Goal: Information Seeking & Learning: Learn about a topic

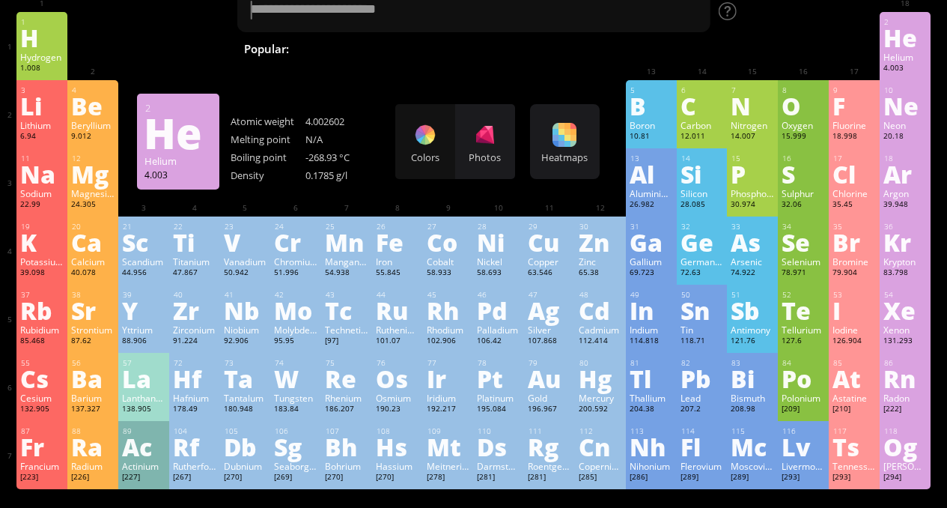
scroll to position [62, 0]
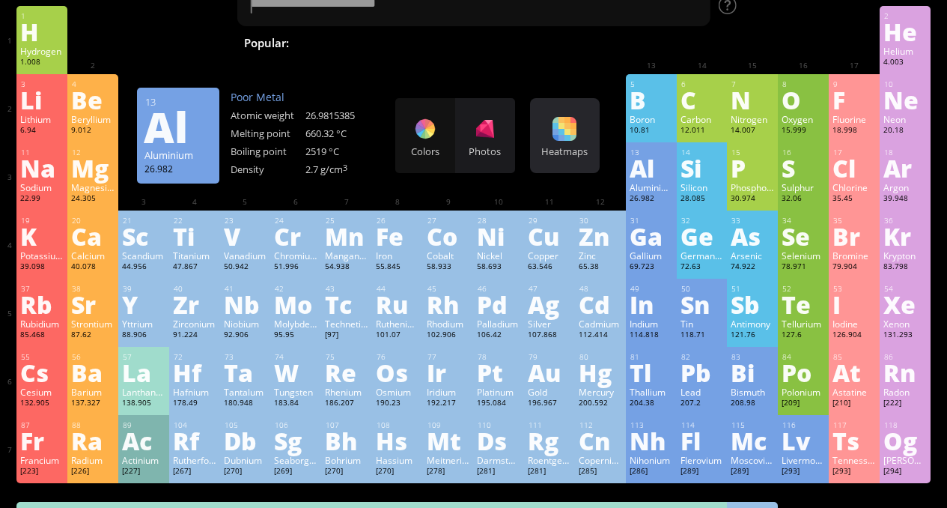
click at [580, 145] on div "Heatmaps" at bounding box center [565, 151] width 62 height 13
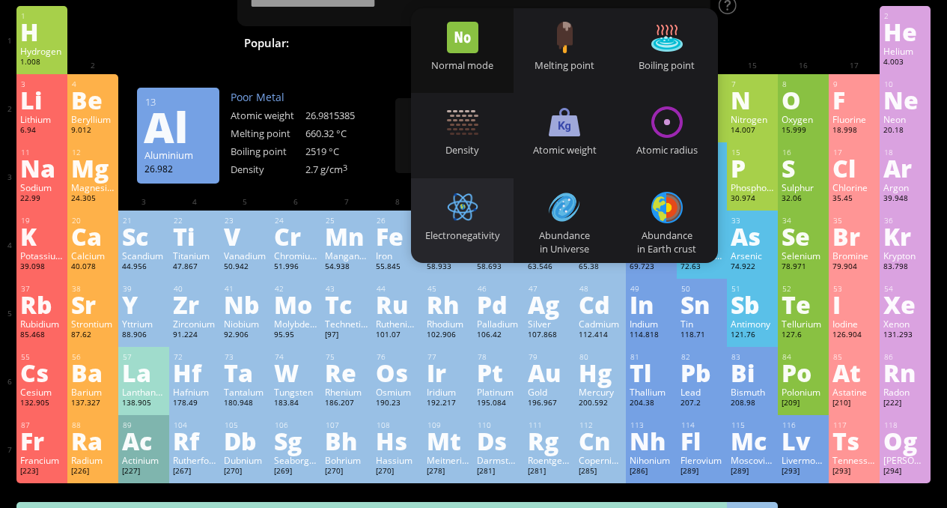
click at [463, 222] on div at bounding box center [462, 207] width 31 height 31
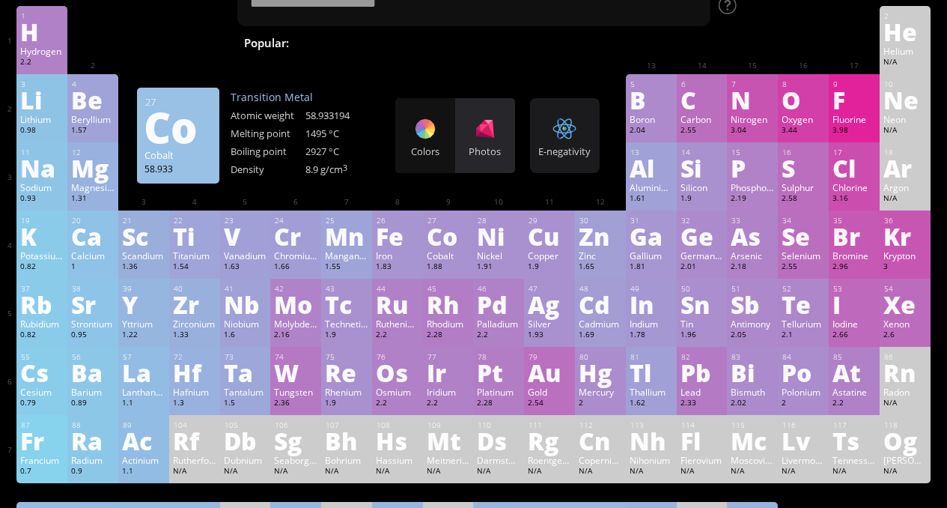
click at [511, 139] on div "Photos" at bounding box center [485, 135] width 60 height 75
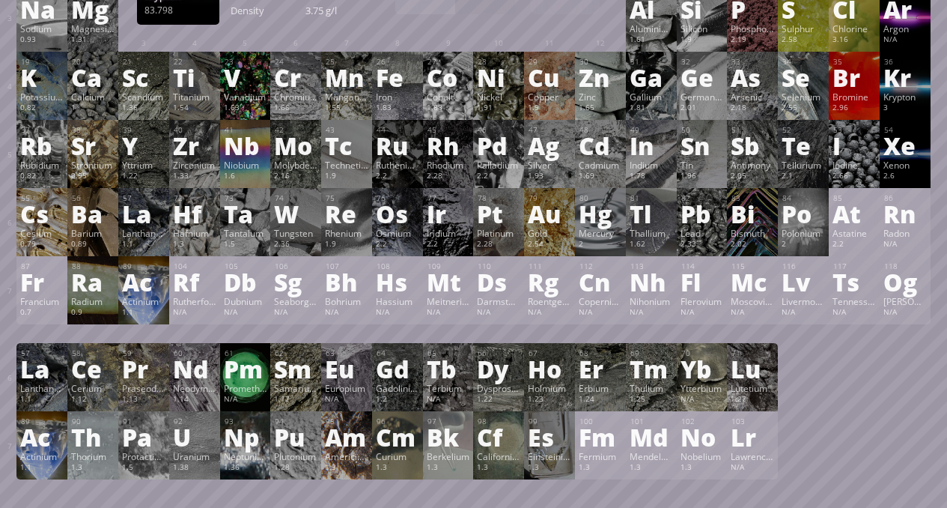
scroll to position [0, 0]
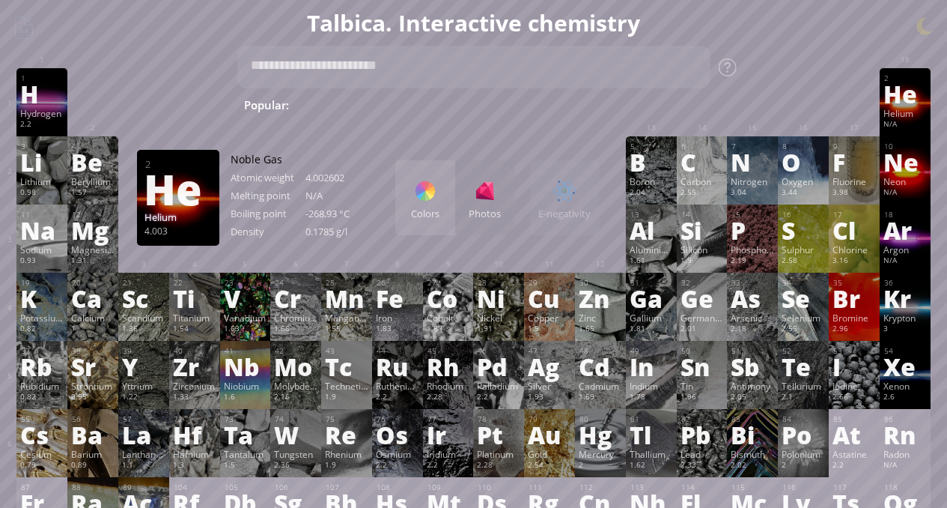
click at [432, 198] on div at bounding box center [425, 191] width 24 height 24
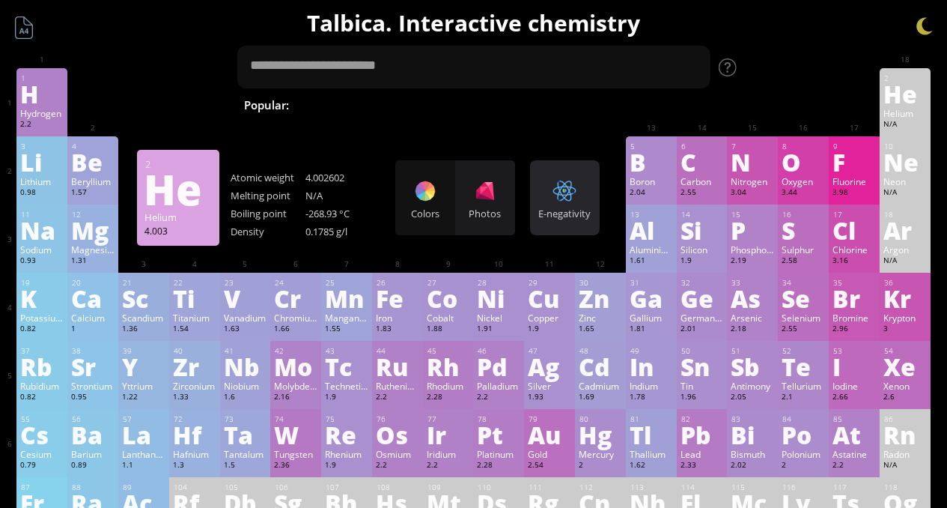
click at [590, 195] on div "E-negativity Heatmaps Normal mode Melting point Boiling point Density Atomic we…" at bounding box center [565, 197] width 70 height 75
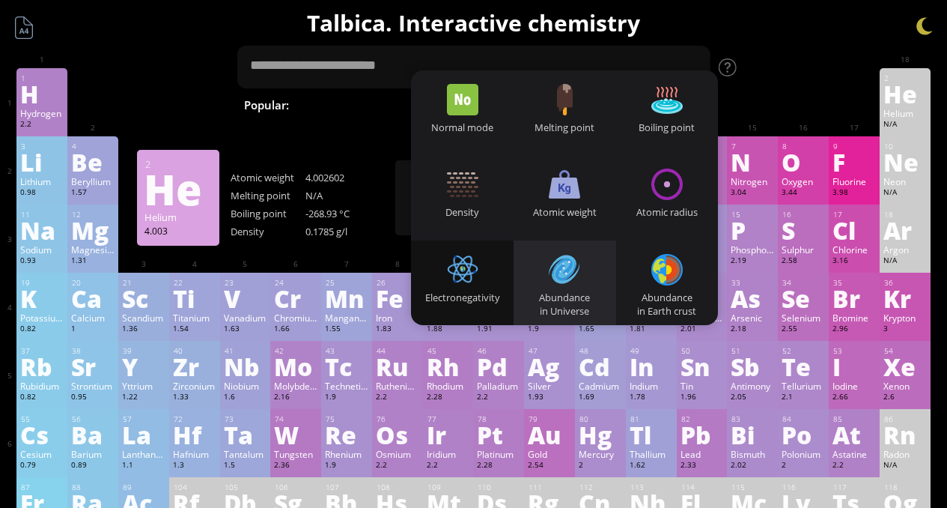
click at [577, 278] on div at bounding box center [564, 269] width 31 height 31
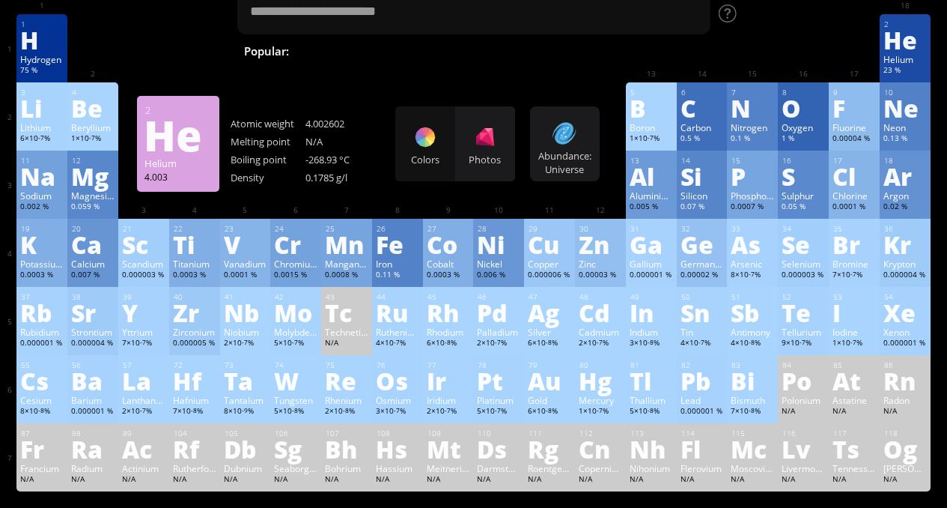
scroll to position [43, 0]
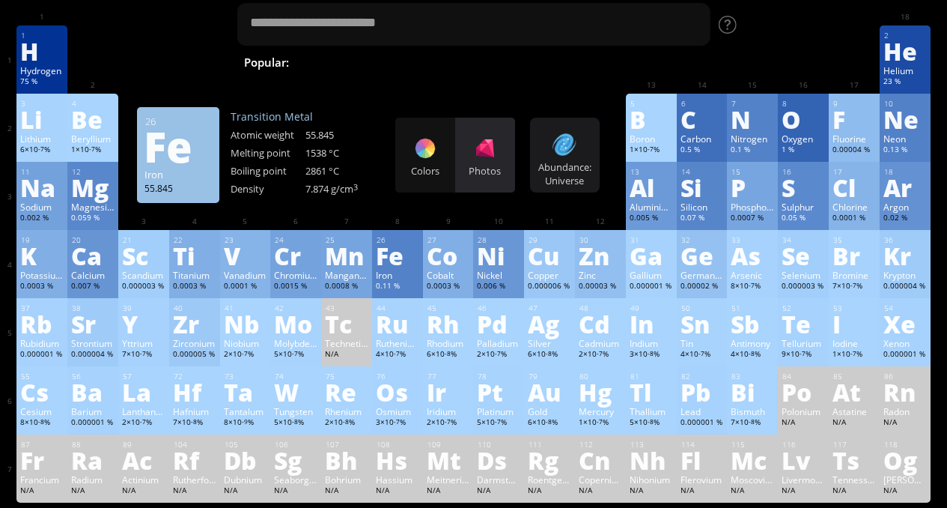
click at [497, 154] on div at bounding box center [485, 148] width 24 height 24
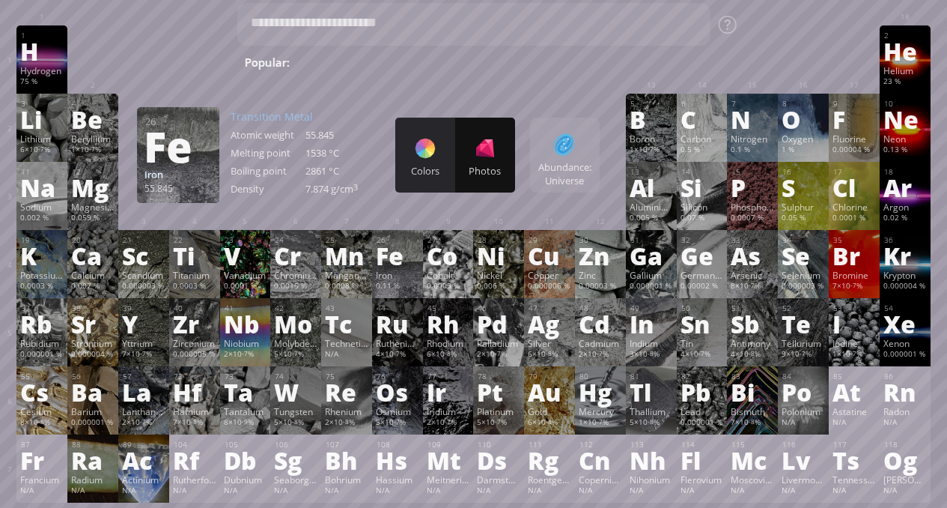
click at [437, 150] on div at bounding box center [425, 148] width 24 height 24
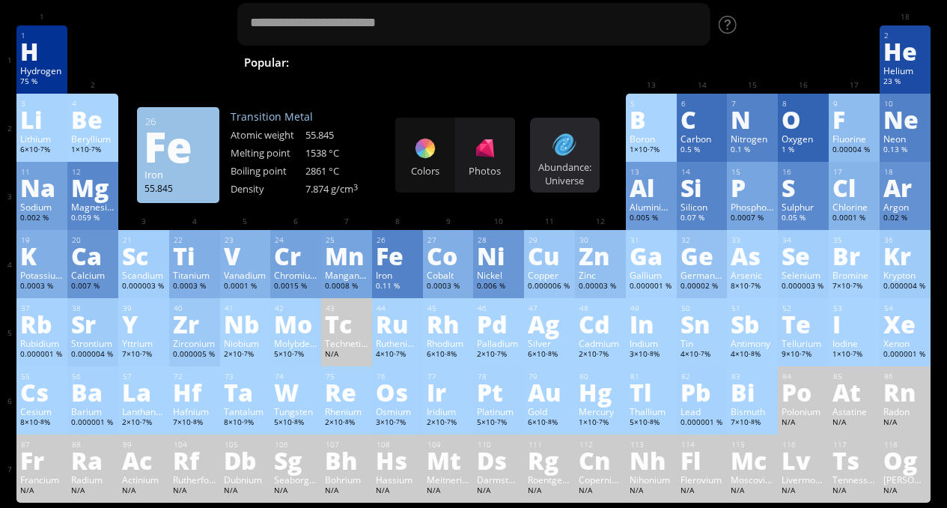
click at [553, 149] on div "Abundance: Universe Heatmaps Normal mode Melting point Boiling point Density At…" at bounding box center [565, 155] width 70 height 75
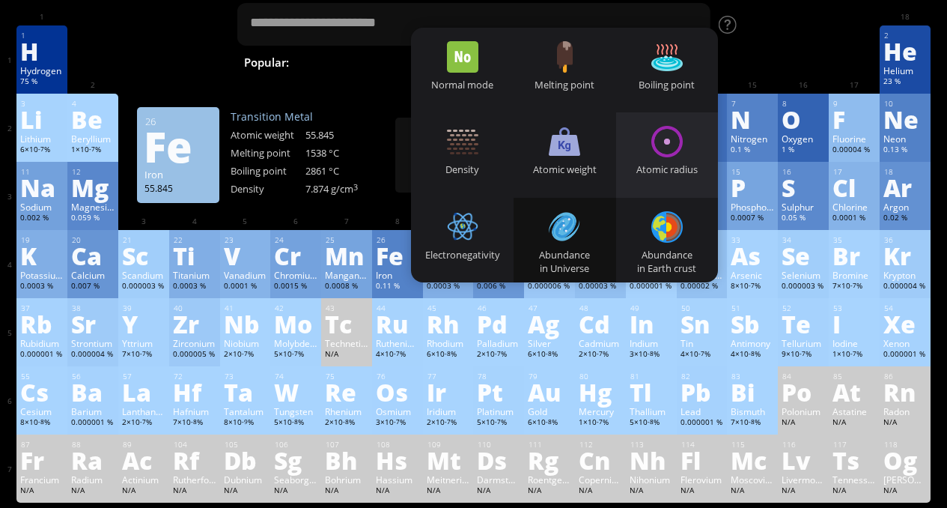
click at [663, 138] on div at bounding box center [666, 141] width 31 height 31
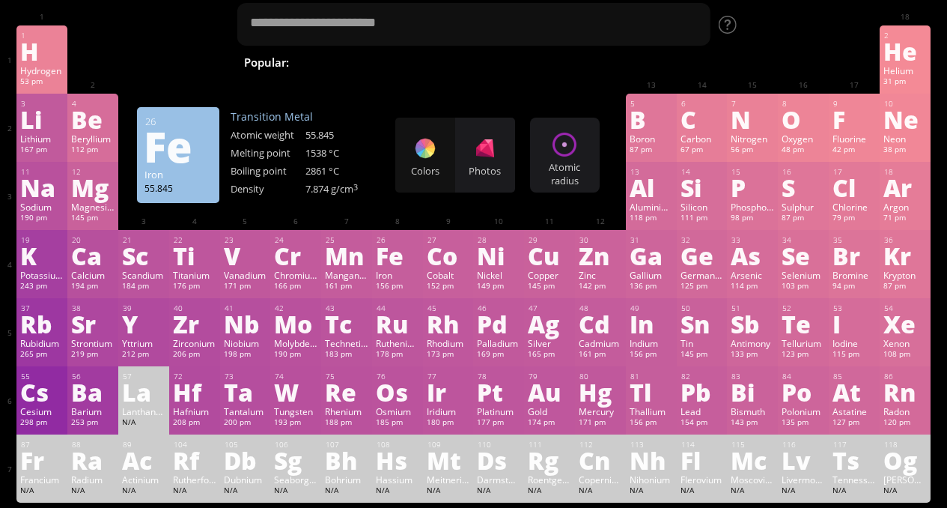
drag, startPoint x: 568, startPoint y: 156, endPoint x: 540, endPoint y: 98, distance: 64.6
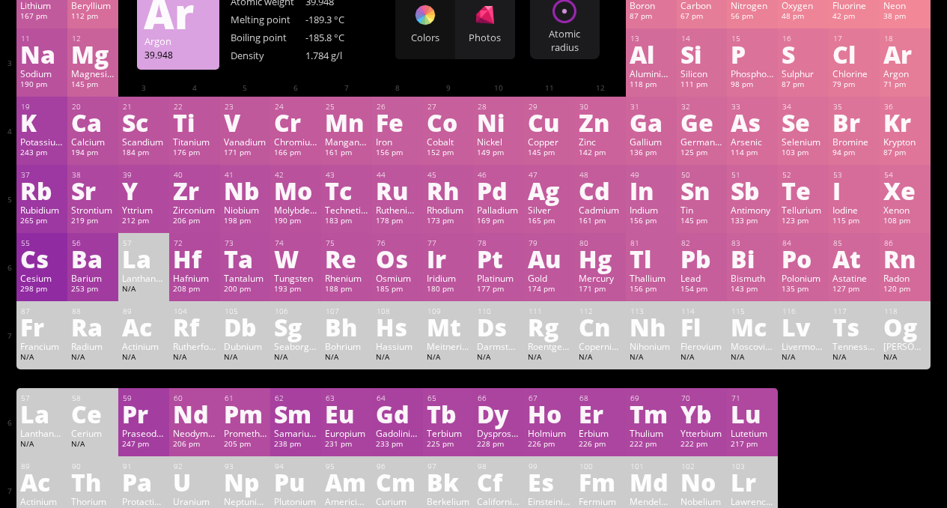
scroll to position [0, 0]
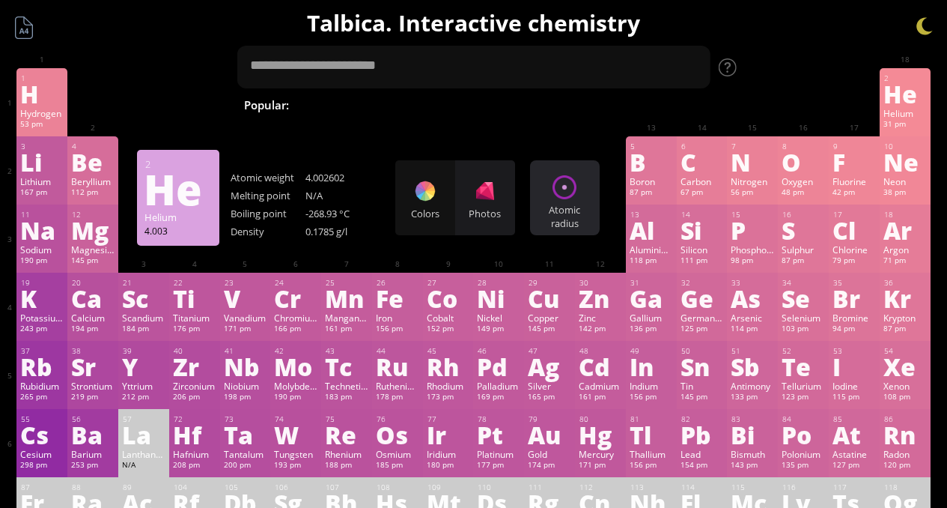
click at [552, 203] on div "Atomic radius" at bounding box center [565, 216] width 62 height 27
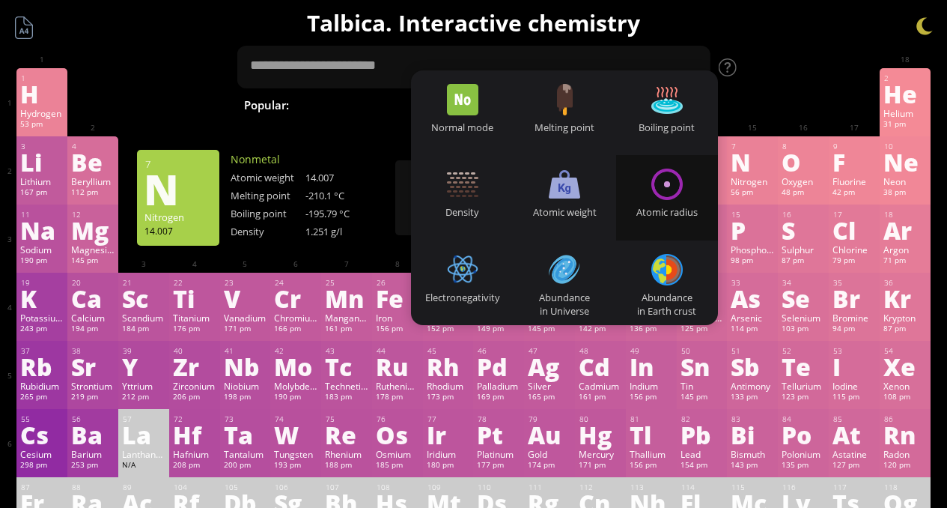
click at [757, 113] on div "1 H Hydrogen 53 pm −1, +1 −1, +1 -259.14 °C -252.87 °C 0.0899 g/l 1s 1 2 He Hel…" at bounding box center [472, 102] width 913 height 68
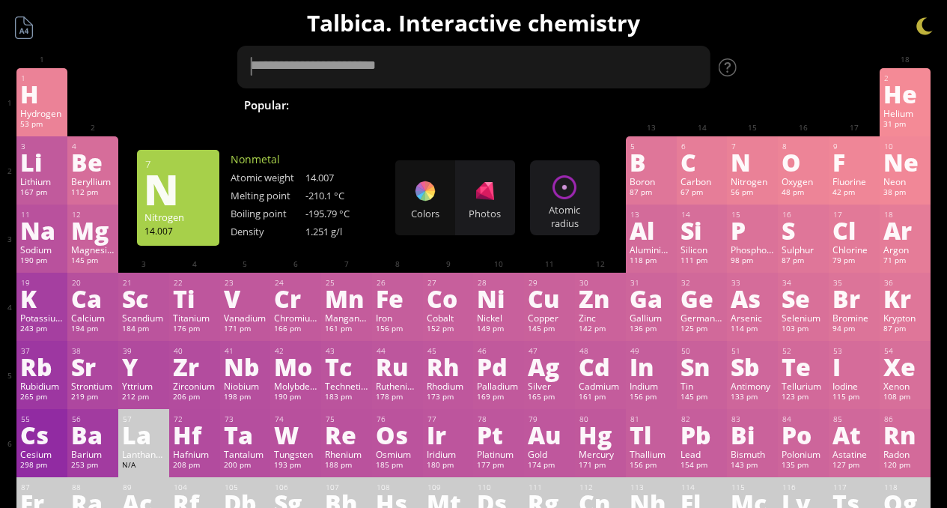
click at [516, 73] on textarea at bounding box center [474, 67] width 474 height 43
type textarea "*"
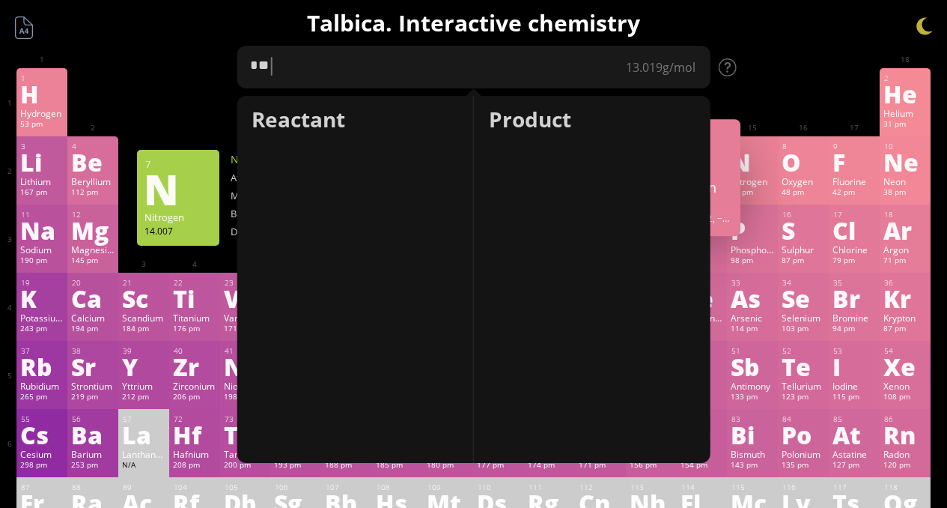
type textarea "***"
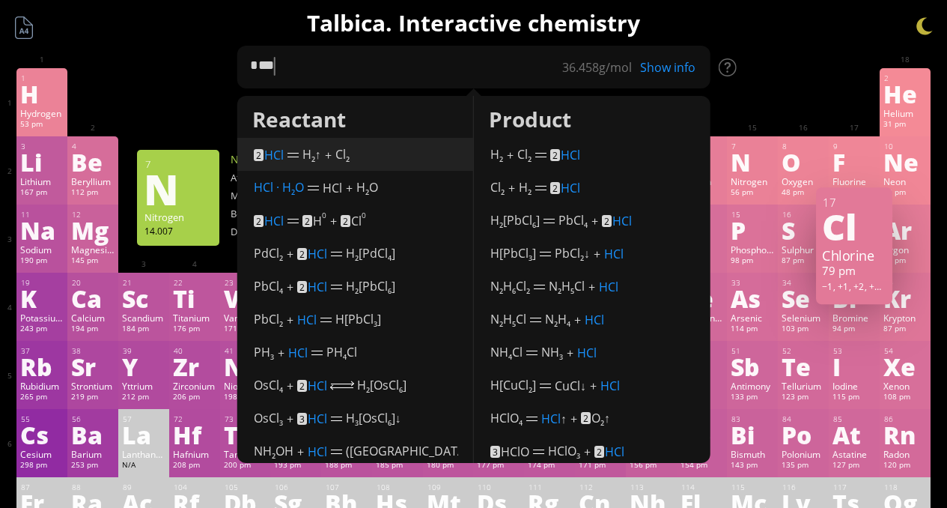
click at [355, 155] on div "2 HCl (in solution) ⚡︎ H 2 ↑ (cathode) + Cl 2 (anode)" at bounding box center [355, 153] width 204 height 22
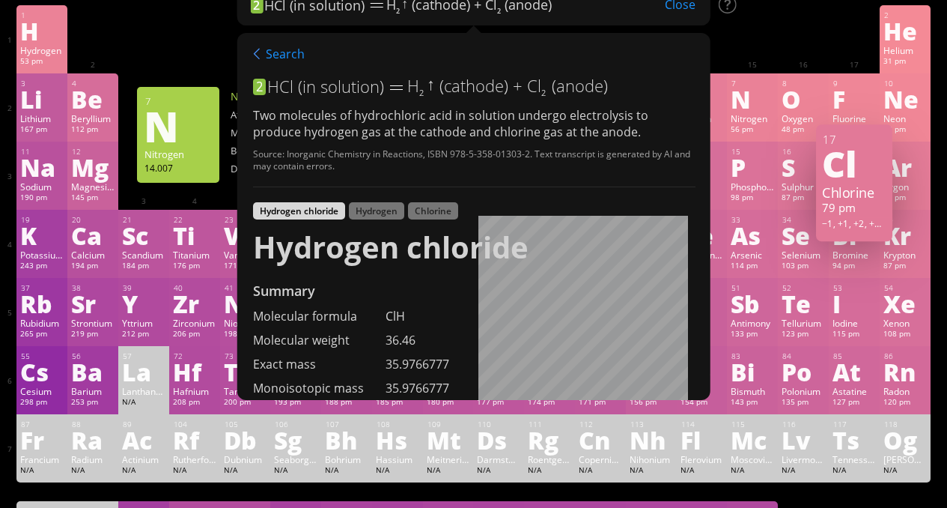
scroll to position [55, 0]
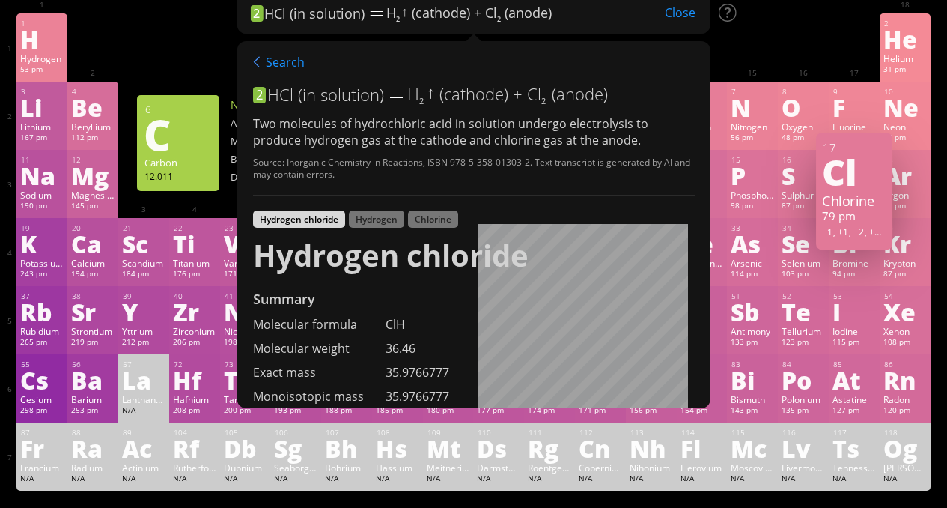
click at [705, 148] on div "Search 2 HCl (in solution) ⚡︎ H 2 ↑ (cathode) + Cl 2 (anode) Two molecules of h…" at bounding box center [474, 224] width 474 height 367
